Goal: Use online tool/utility: Use online tool/utility

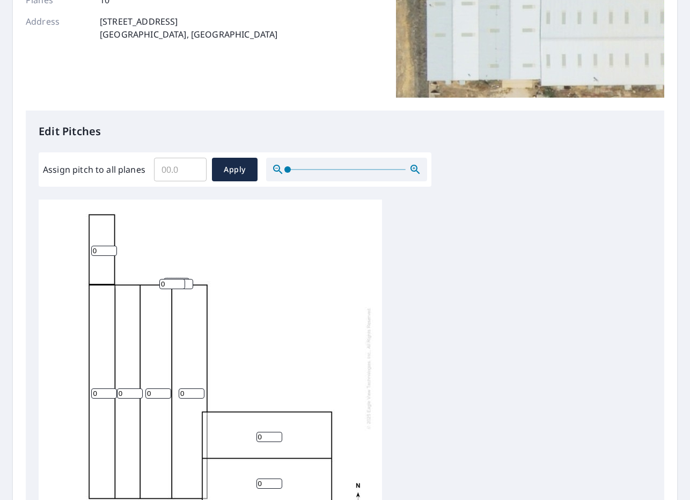
scroll to position [180, 0]
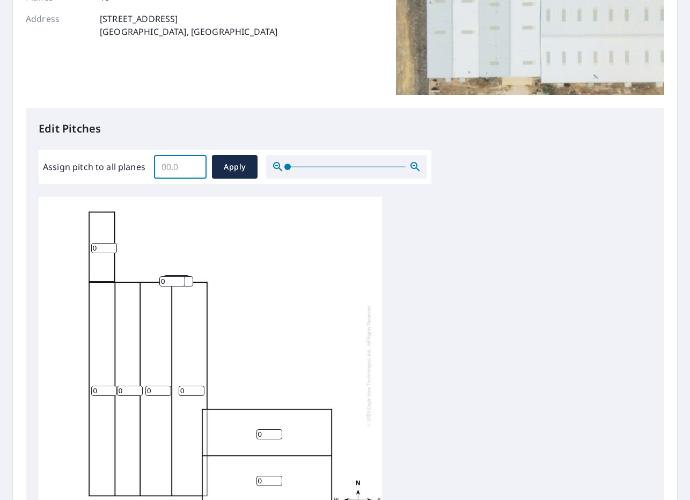
click at [157, 172] on input "Assign pitch to all planes" at bounding box center [180, 167] width 53 height 30
type input "1"
click at [237, 172] on span "Apply" at bounding box center [234, 166] width 28 height 13
type input "1"
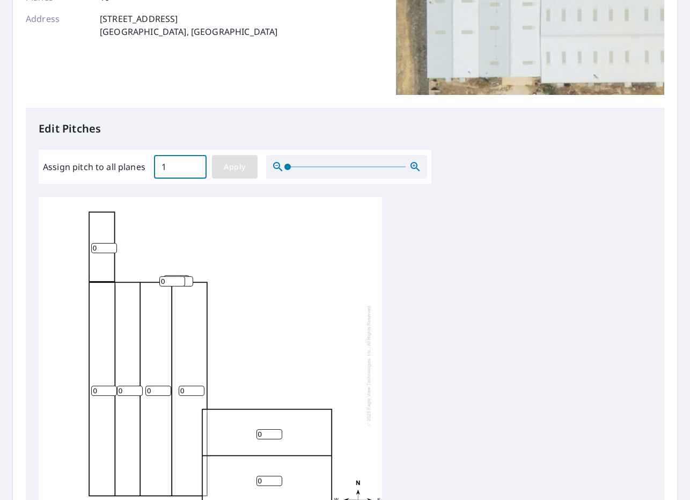
type input "1"
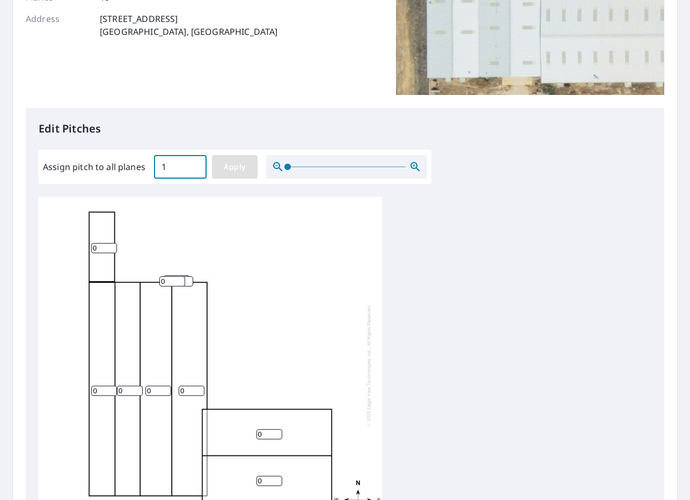
type input "1"
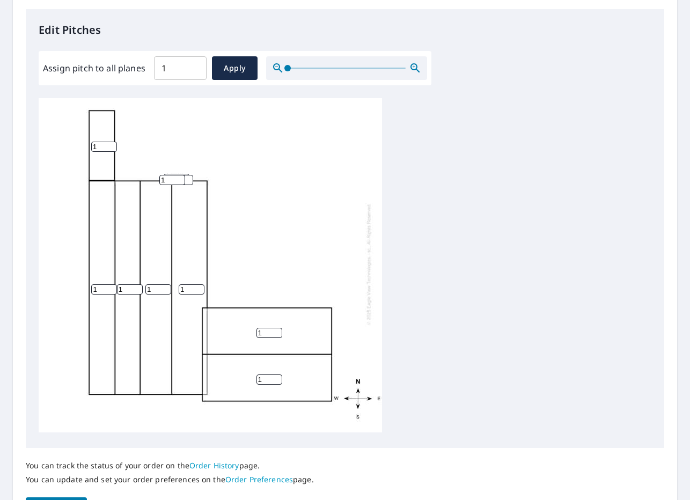
scroll to position [349, 0]
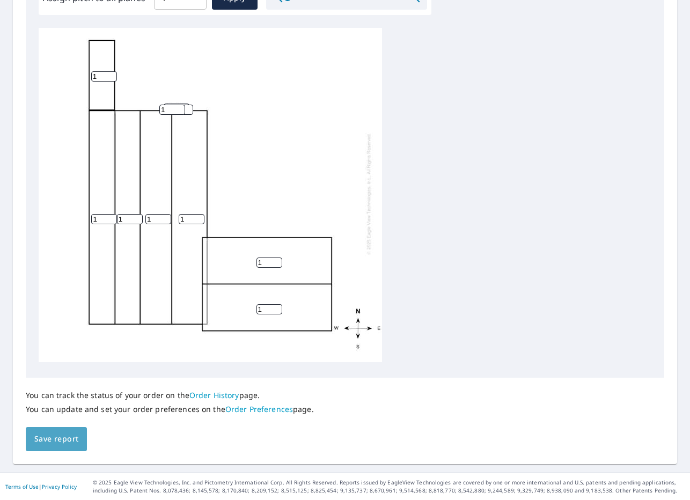
click at [61, 432] on span "Save report" at bounding box center [56, 438] width 44 height 13
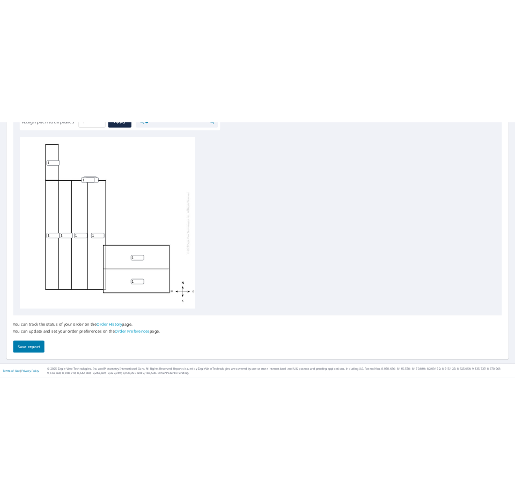
scroll to position [0, 0]
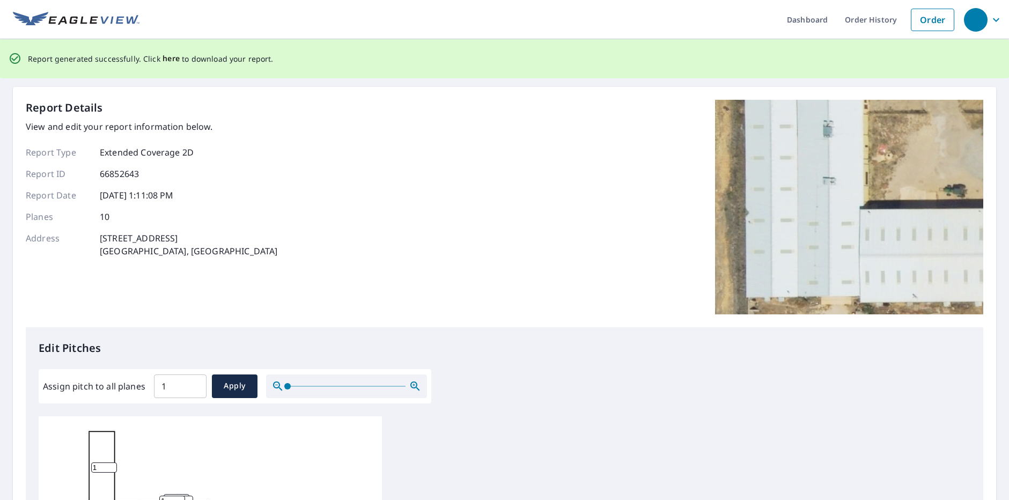
click at [168, 55] on span "here" at bounding box center [172, 58] width 18 height 13
click at [355, 40] on div "Report generated successfully. Click here to download your report." at bounding box center [504, 58] width 1009 height 39
